Goal: Task Accomplishment & Management: Manage account settings

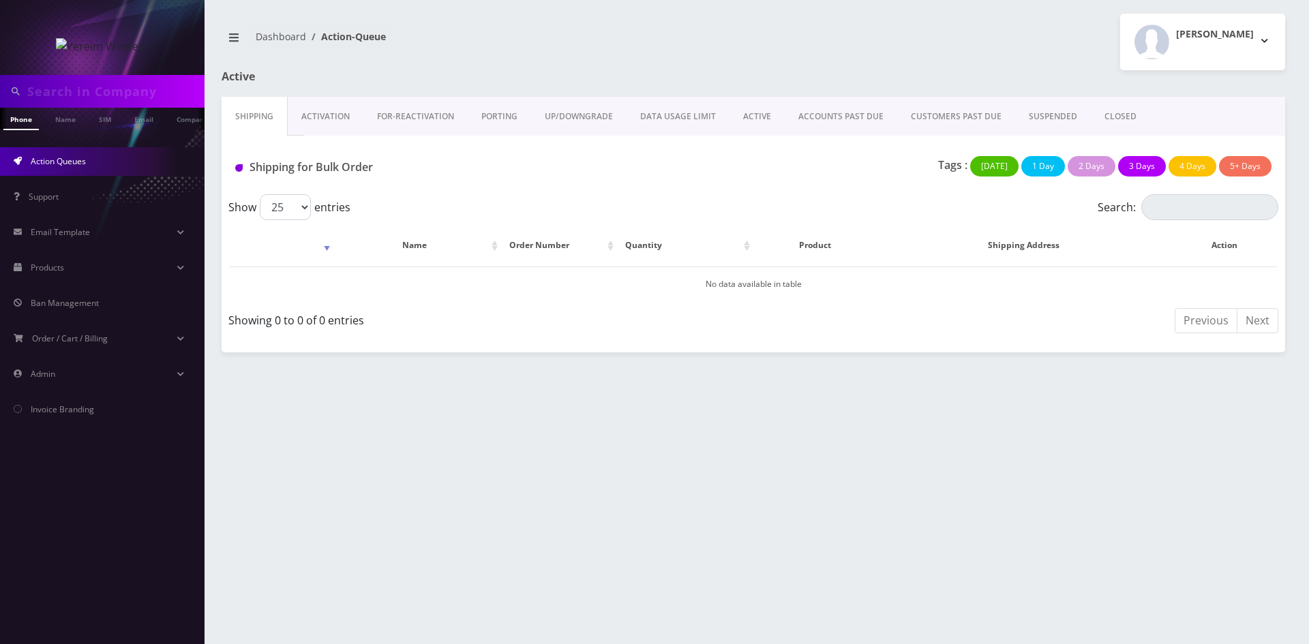
click at [757, 121] on link "ACTIVE" at bounding box center [757, 117] width 55 height 40
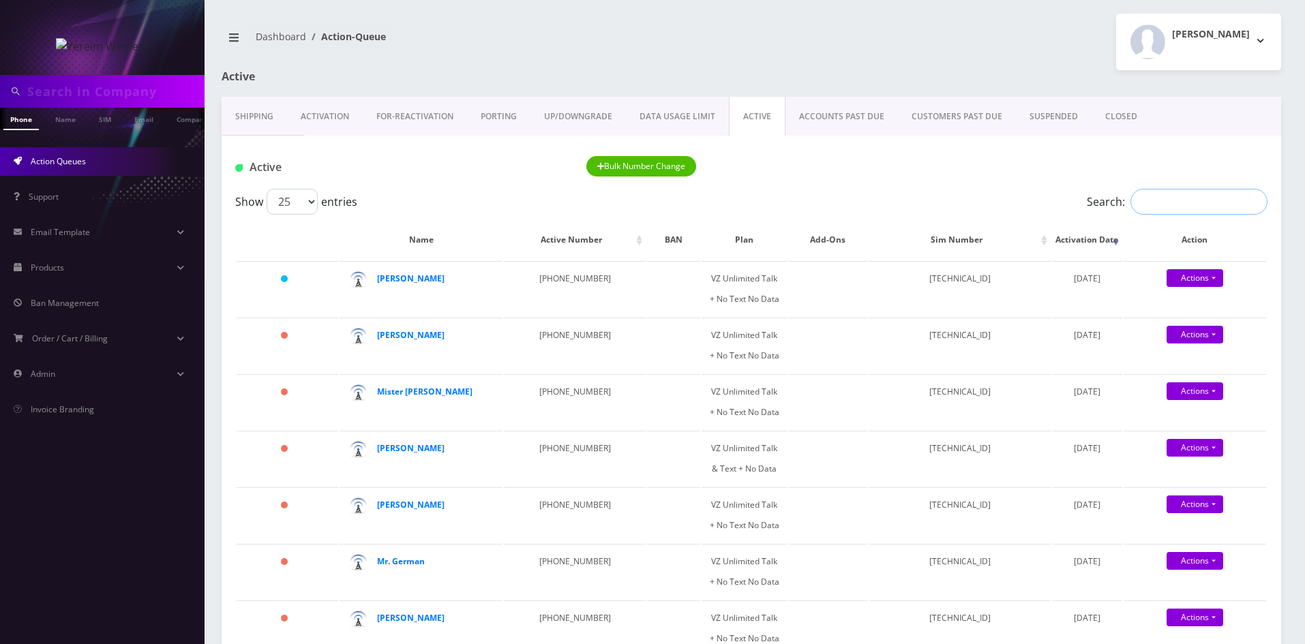
click at [1152, 194] on input "Search:" at bounding box center [1199, 202] width 137 height 26
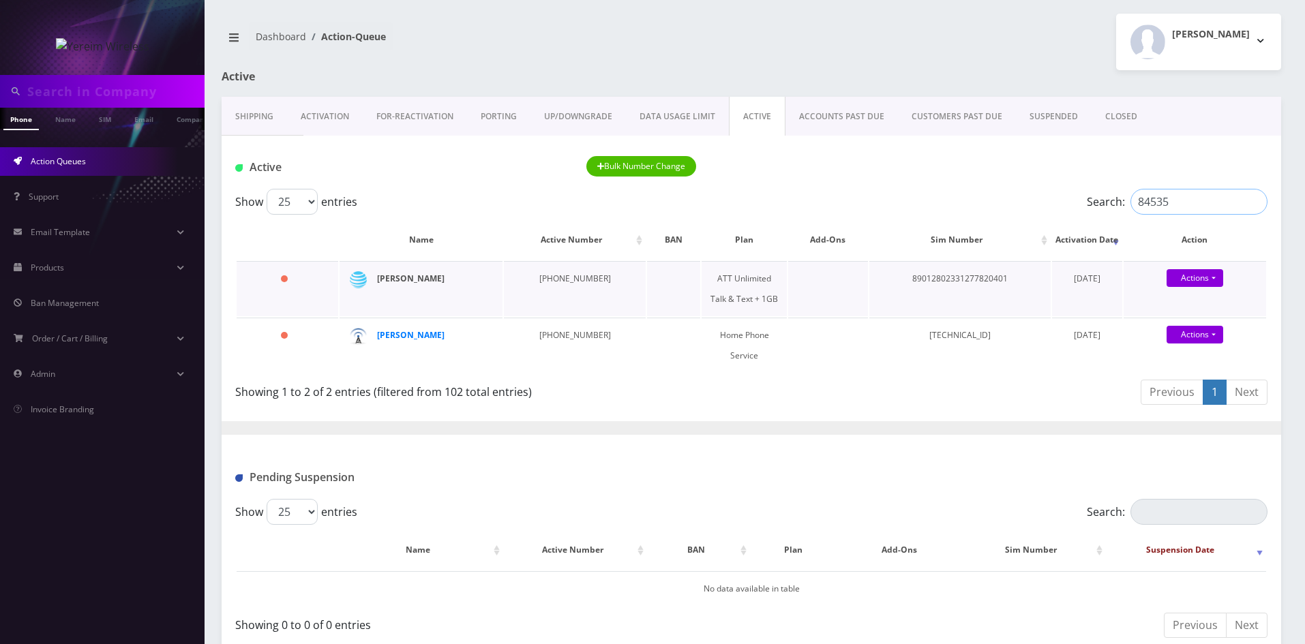
type input "84535"
click at [428, 284] on strong "Brucha Lorincz" at bounding box center [411, 279] width 68 height 12
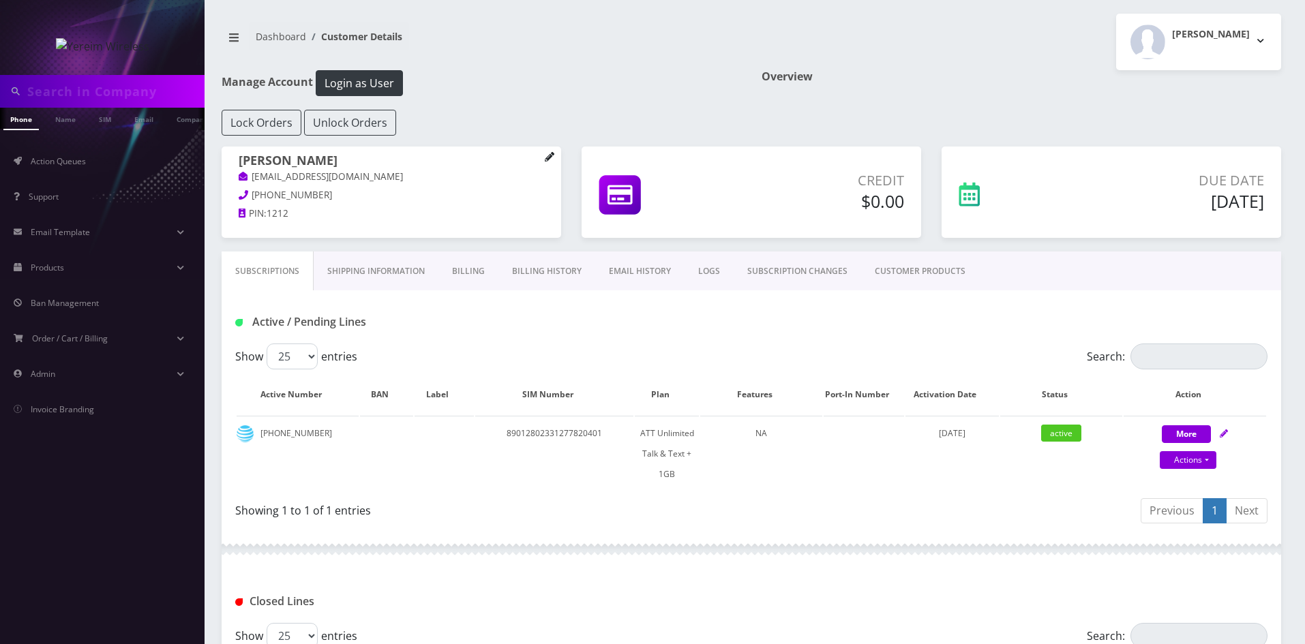
click at [552, 155] on icon at bounding box center [549, 156] width 9 height 9
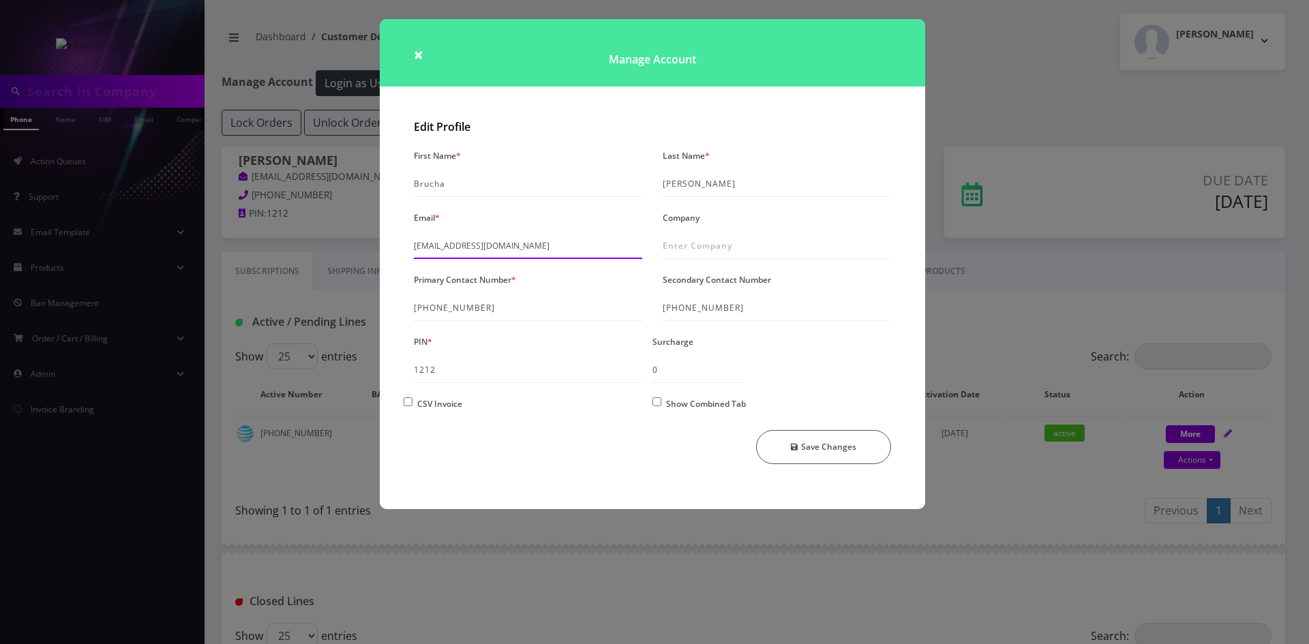
drag, startPoint x: 559, startPoint y: 241, endPoint x: 399, endPoint y: 255, distance: 160.8
click at [399, 255] on div "Edit Profile First Name * Brucha Last Name * Lorincz Email * shgy9700+845352272…" at bounding box center [652, 311] width 545 height 395
click at [419, 52] on span "×" at bounding box center [419, 54] width 10 height 23
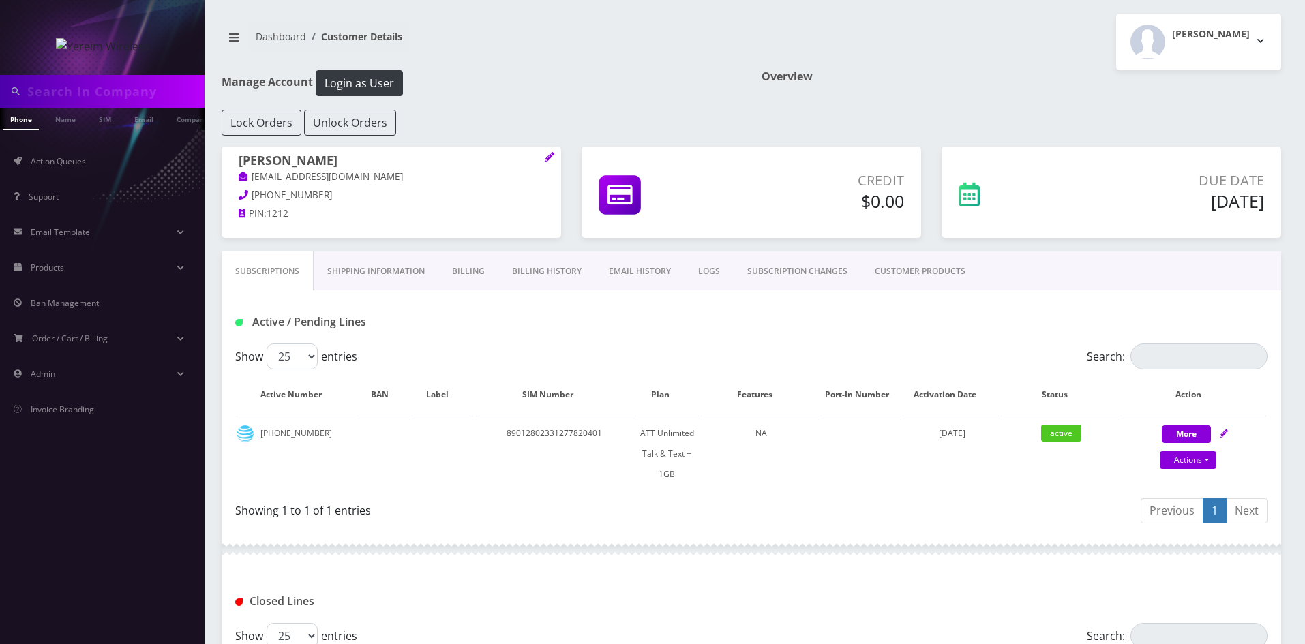
click at [470, 275] on link "Billing" at bounding box center [468, 272] width 60 height 40
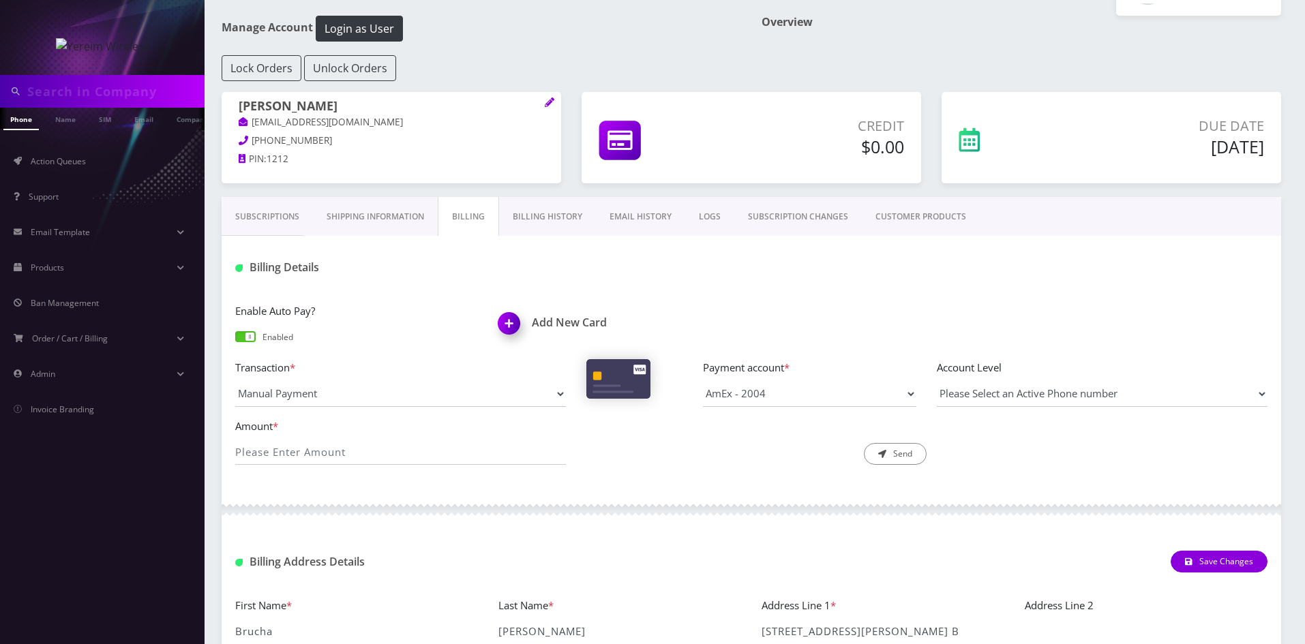
scroll to position [136, 0]
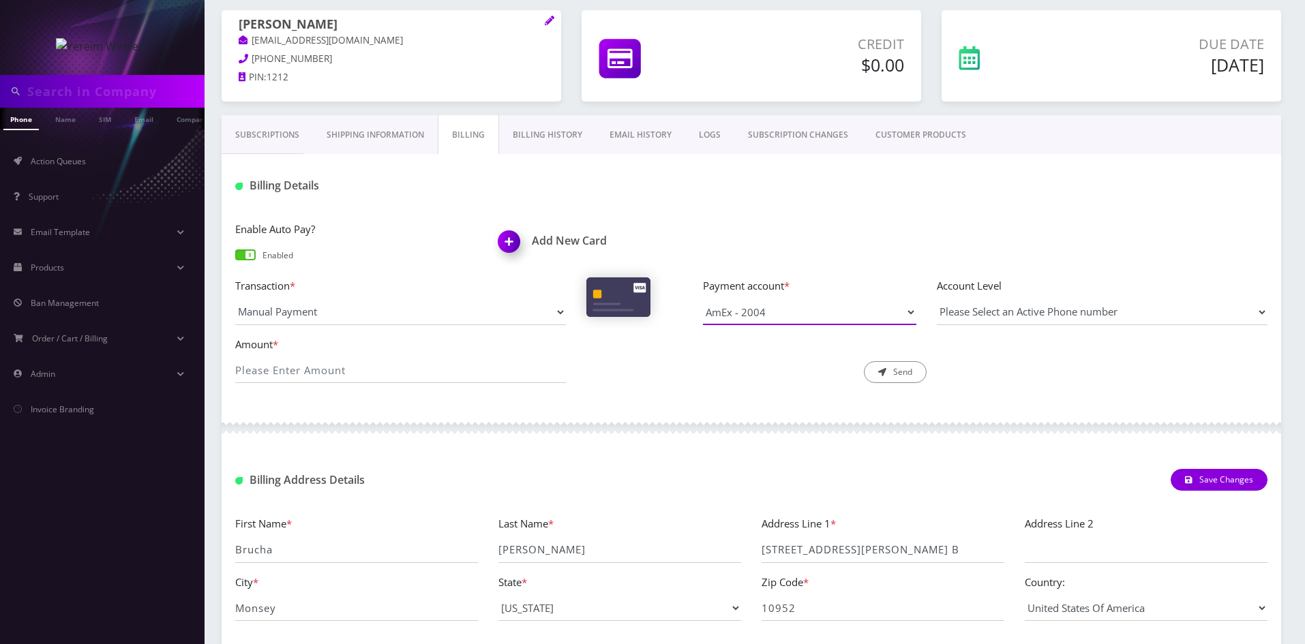
click at [901, 310] on select "Master - 2370 AmEx - 2004" at bounding box center [809, 312] width 213 height 26
click at [531, 136] on link "Billing History" at bounding box center [547, 135] width 97 height 40
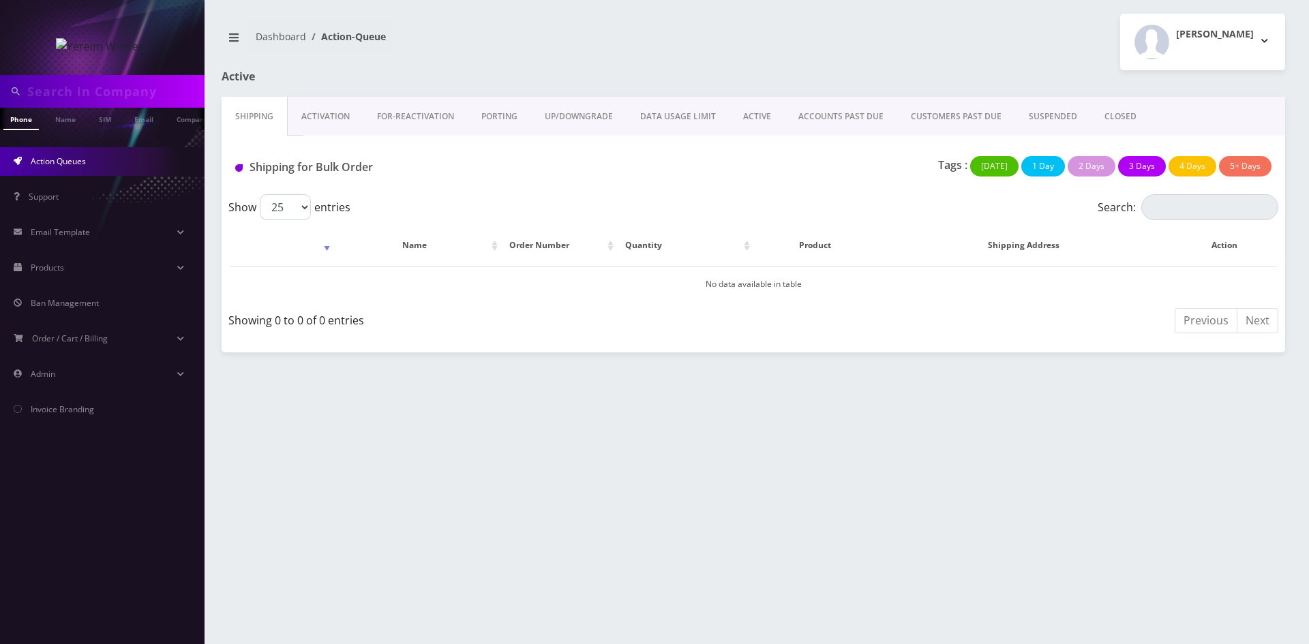
click at [756, 123] on link "ACTIVE" at bounding box center [757, 117] width 55 height 40
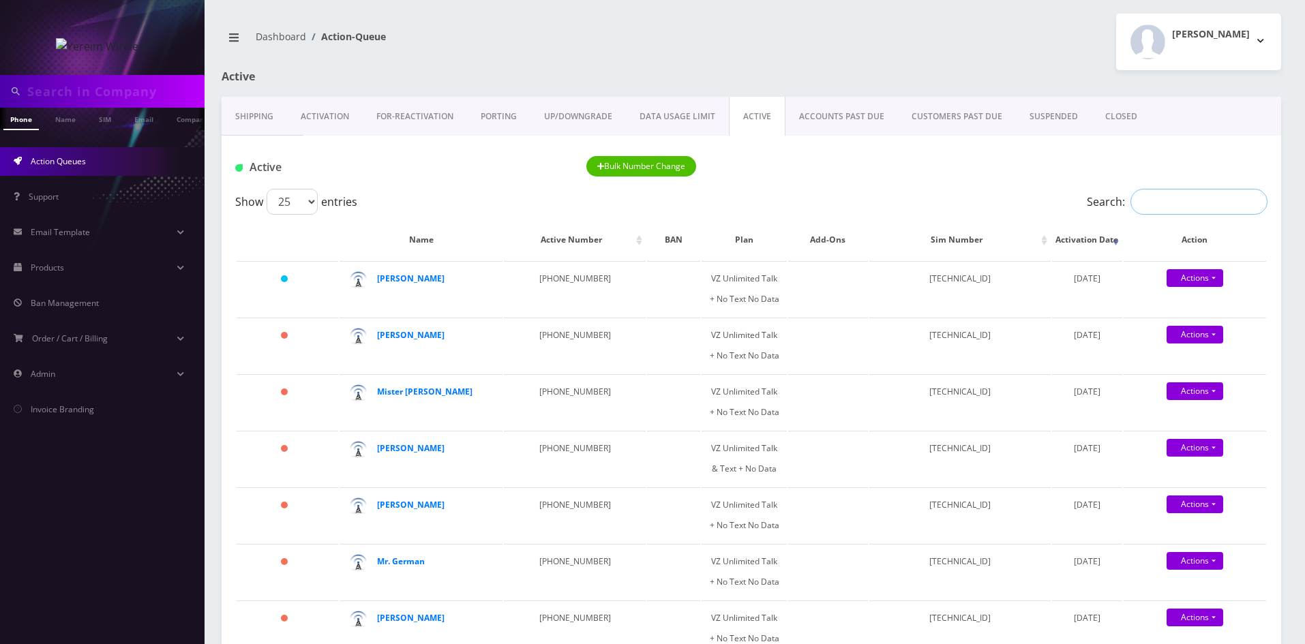
click at [1150, 208] on input "Search:" at bounding box center [1199, 202] width 137 height 26
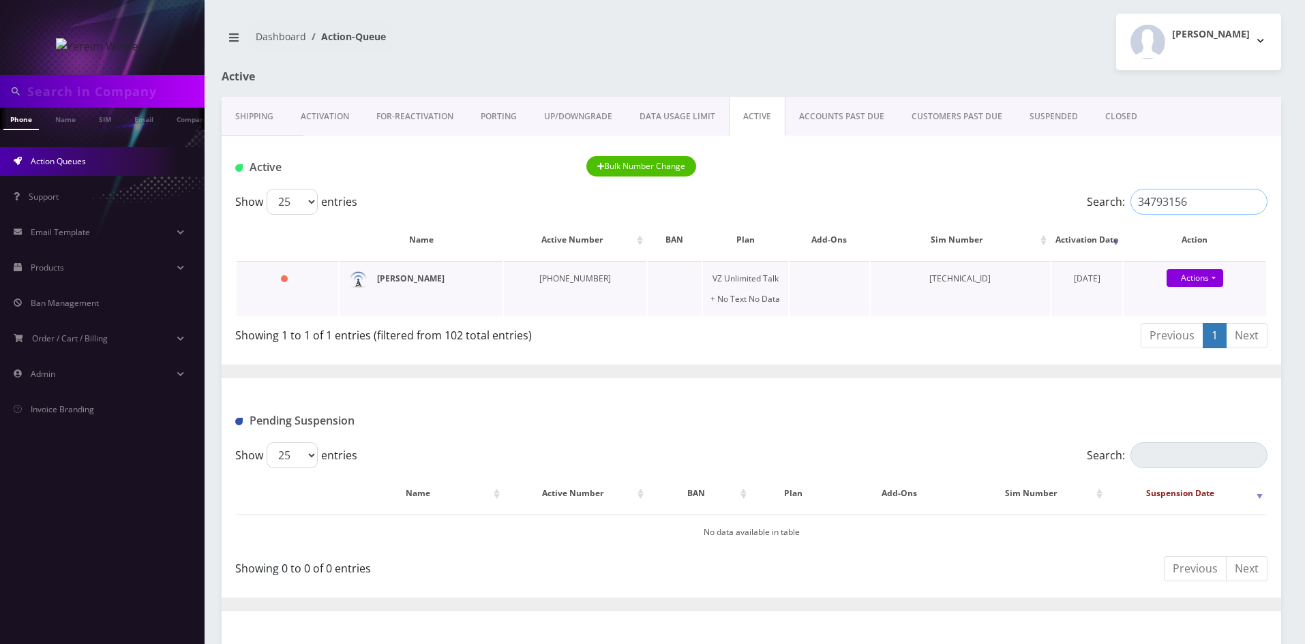
type input "34793156"
click at [420, 278] on strong "[PERSON_NAME]" at bounding box center [411, 279] width 68 height 12
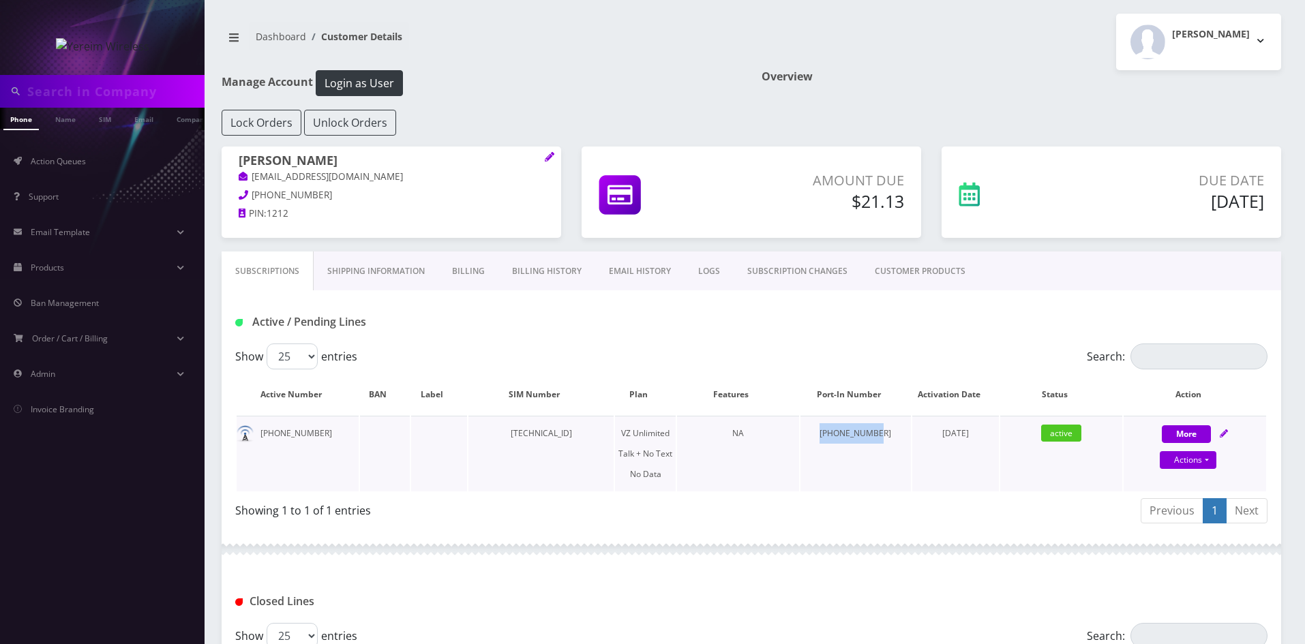
drag, startPoint x: 839, startPoint y: 434, endPoint x: 897, endPoint y: 440, distance: 58.2
click at [897, 440] on td "[PHONE_NUMBER]" at bounding box center [856, 454] width 111 height 76
copy td "[PHONE_NUMBER]"
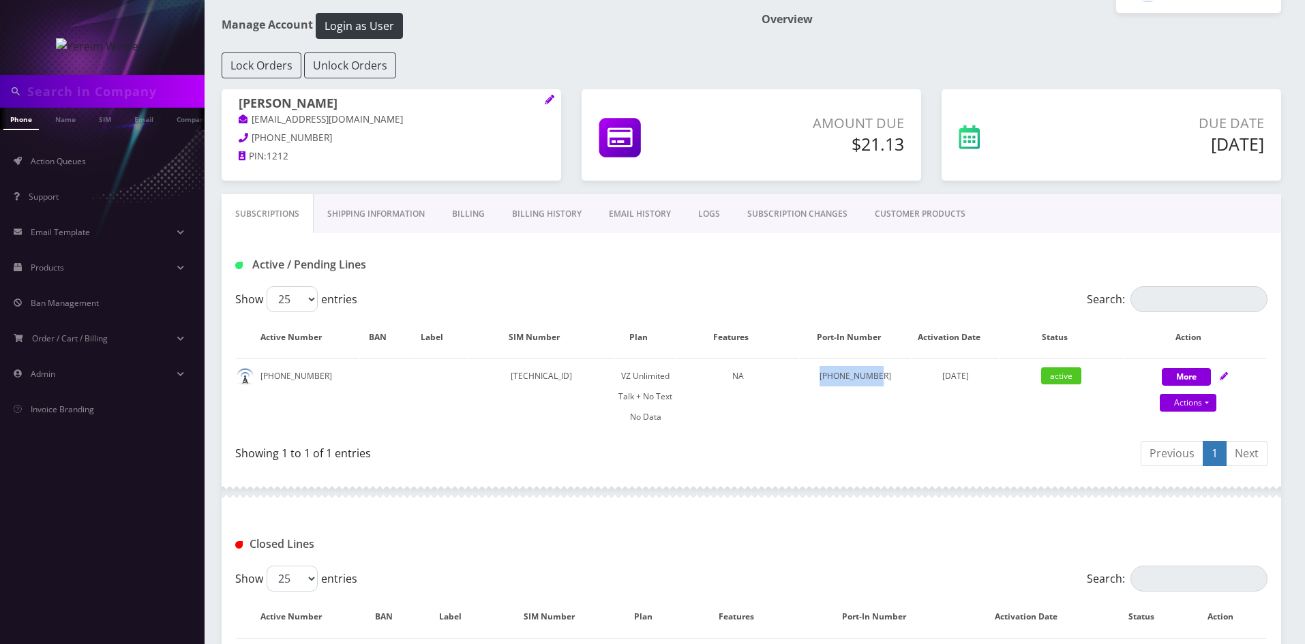
scroll to position [136, 0]
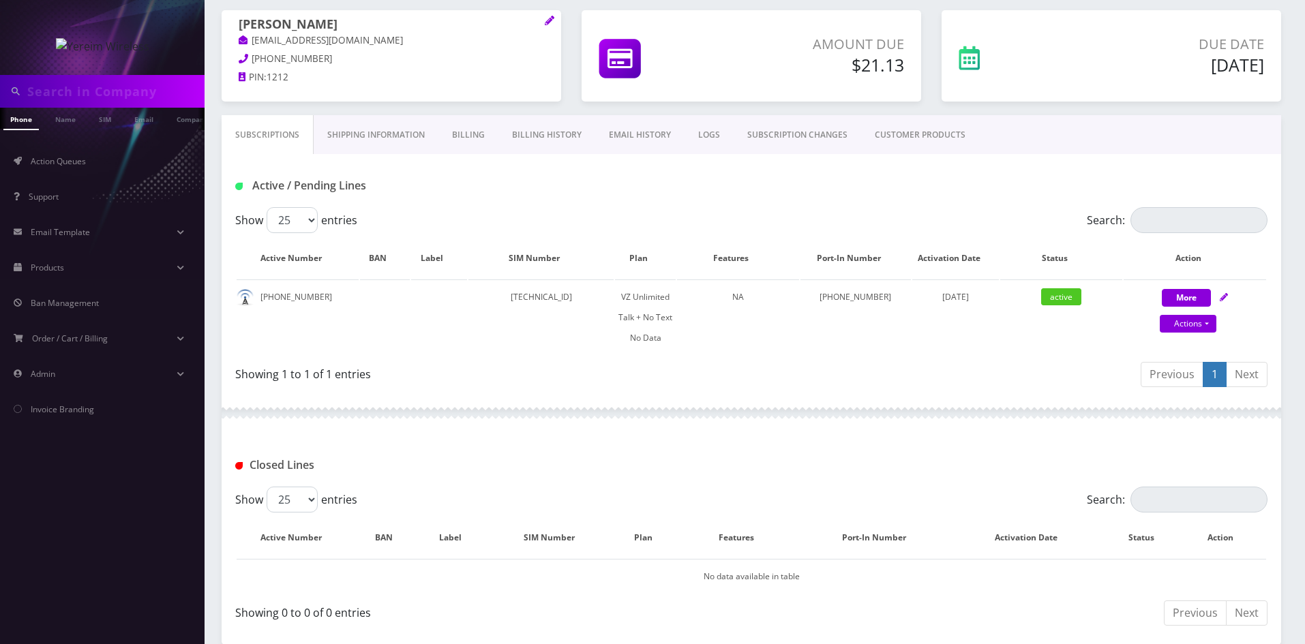
click at [723, 418] on div at bounding box center [752, 413] width 1060 height 41
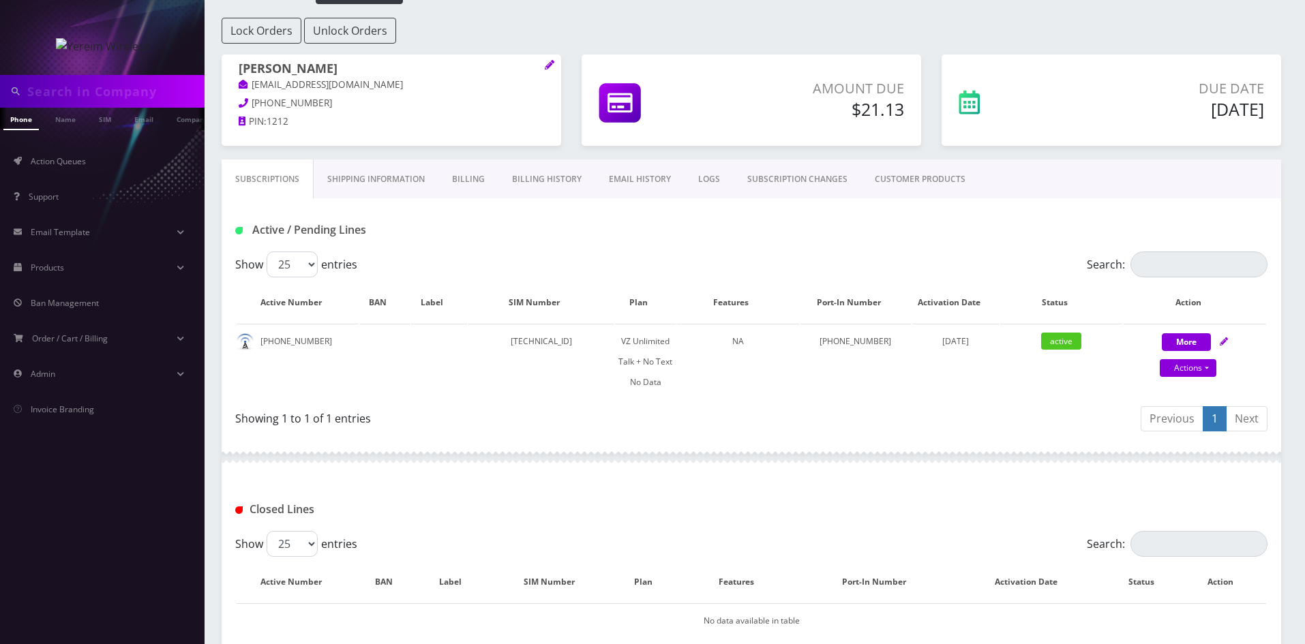
scroll to position [68, 0]
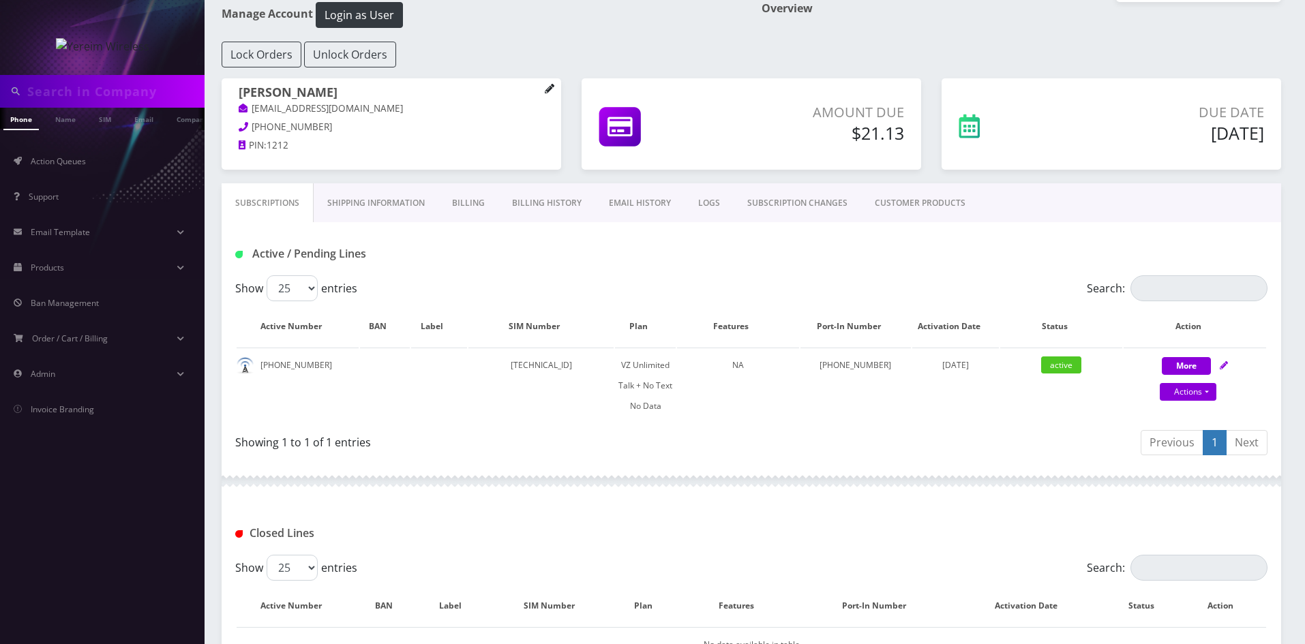
click at [552, 88] on icon at bounding box center [549, 88] width 9 height 9
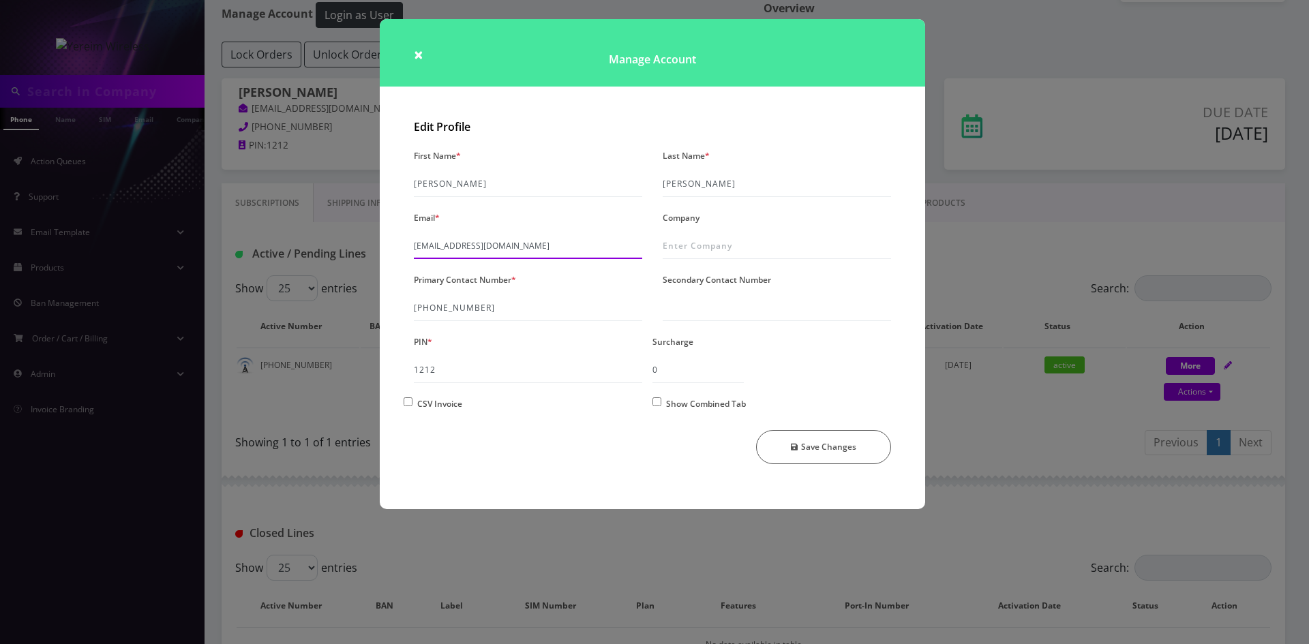
drag, startPoint x: 556, startPoint y: 243, endPoint x: 401, endPoint y: 251, distance: 155.0
click at [401, 251] on div "Edit Profile First Name * MOSHE Last Name * REICH Email * shgy9700+3479315656@g…" at bounding box center [652, 311] width 545 height 395
click at [416, 56] on span "×" at bounding box center [419, 54] width 10 height 23
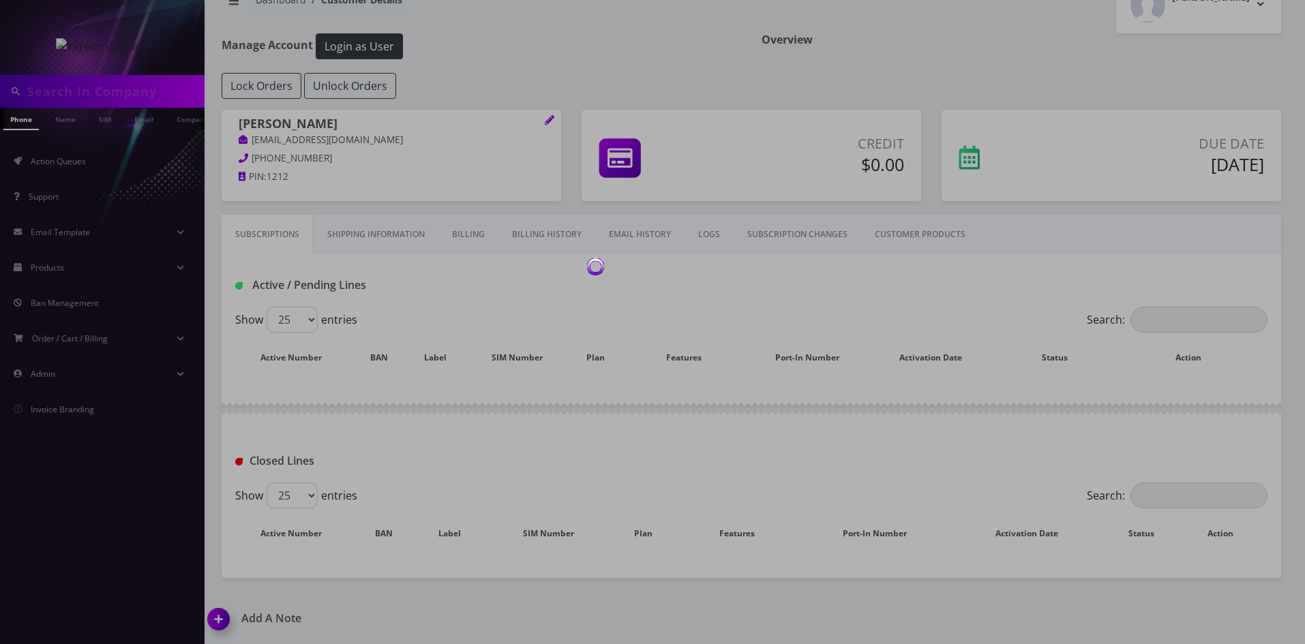
scroll to position [68, 0]
